Goal: Transaction & Acquisition: Purchase product/service

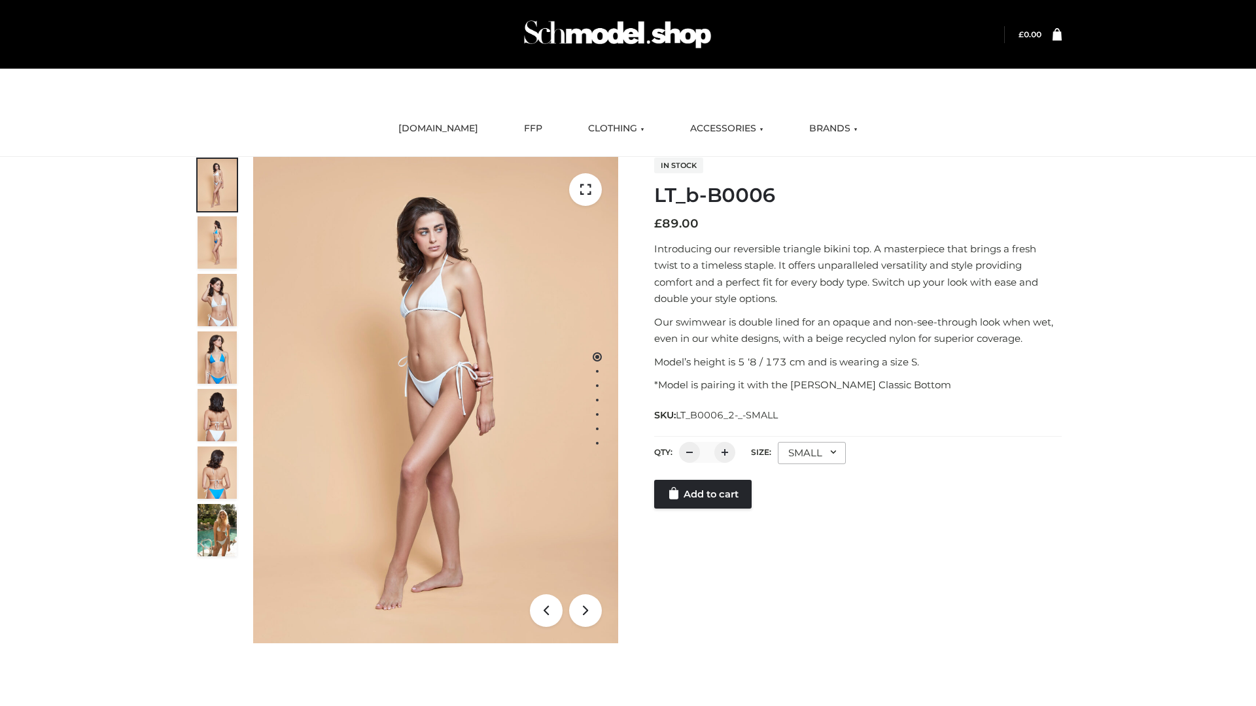
click at [704, 495] on link "Add to cart" at bounding box center [702, 494] width 97 height 29
